Goal: Task Accomplishment & Management: Use online tool/utility

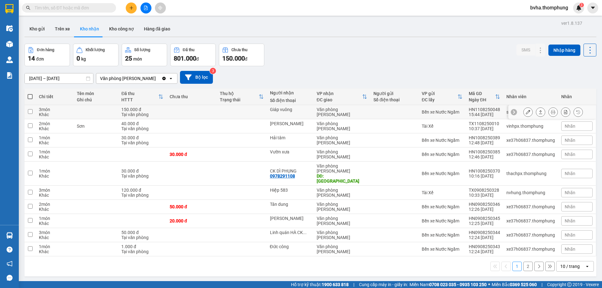
click at [526, 113] on icon at bounding box center [528, 112] width 4 height 4
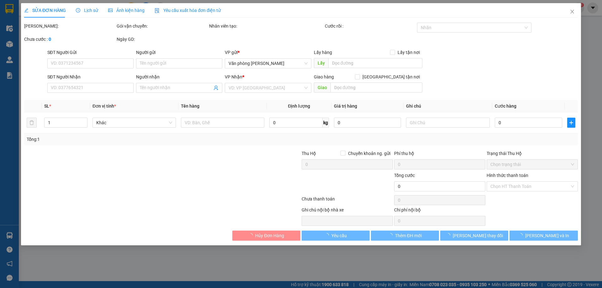
type input "Giáp vuông"
type input "150.000"
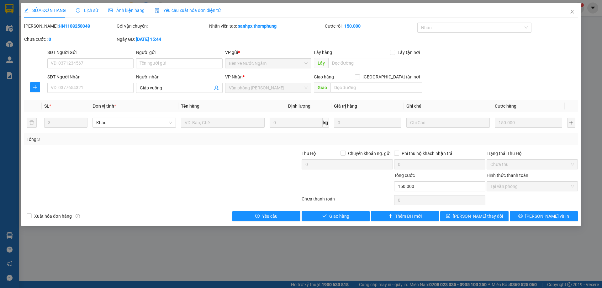
click at [83, 12] on span "Lịch sử" at bounding box center [87, 10] width 22 height 5
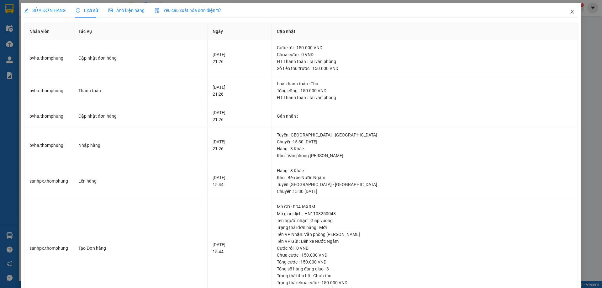
click at [570, 12] on icon "close" at bounding box center [571, 12] width 3 height 4
